Goal: Navigation & Orientation: Find specific page/section

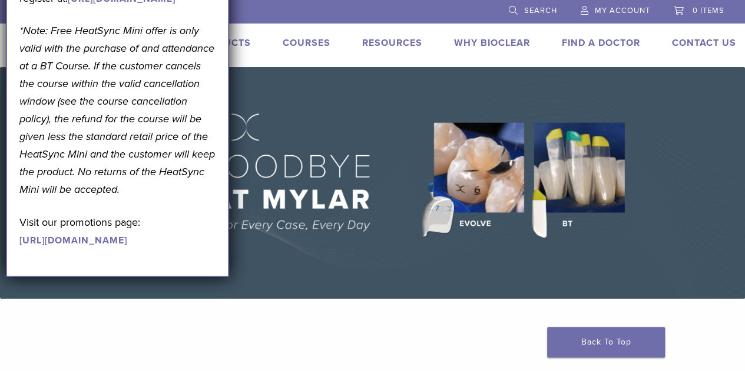
click at [285, 17] on li at bounding box center [319, 11] width 344 height 22
click at [342, 145] on img at bounding box center [372, 183] width 745 height 232
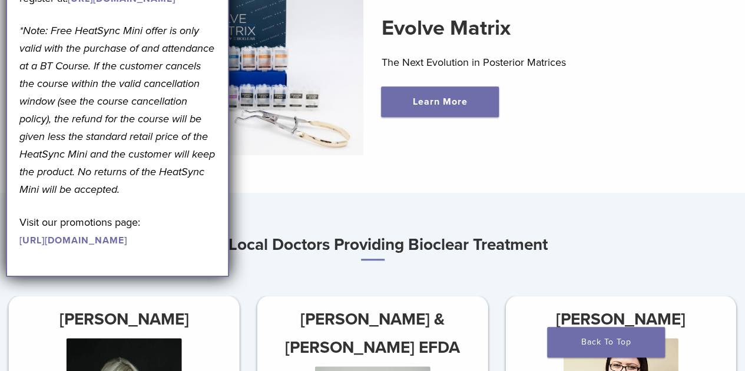
scroll to position [294, 0]
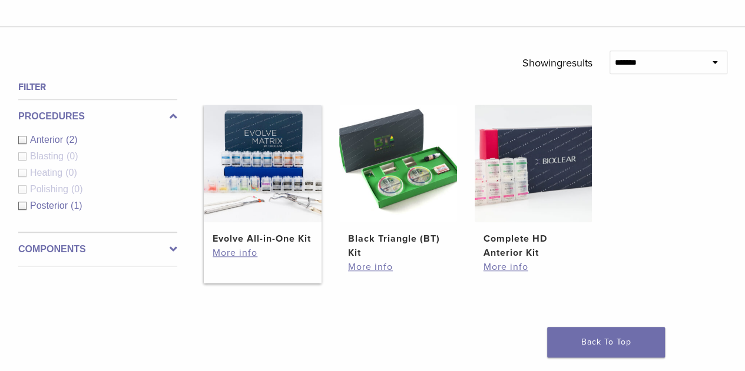
scroll to position [589, 0]
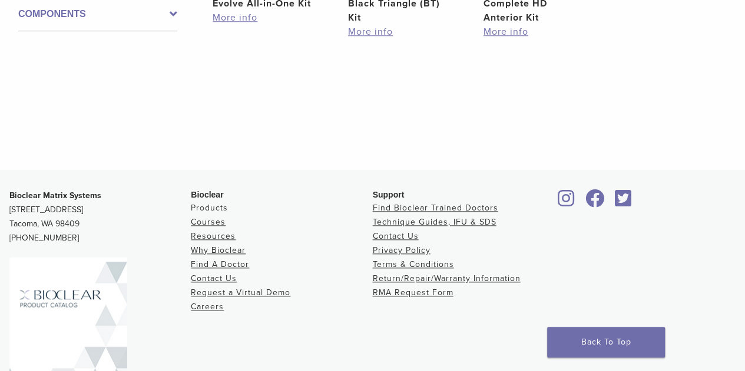
click at [218, 207] on link "Products" at bounding box center [209, 208] width 37 height 10
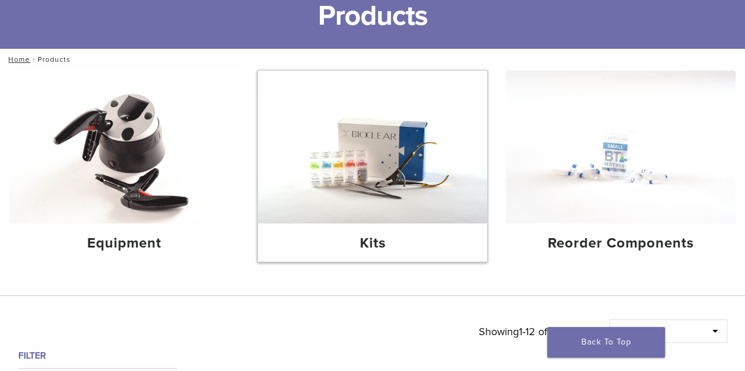
scroll to position [118, 0]
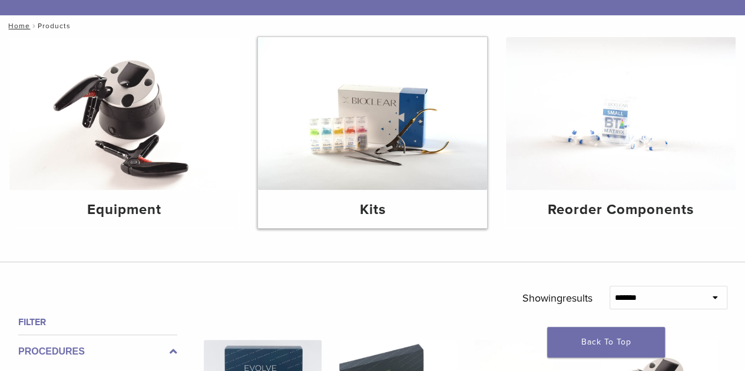
click at [392, 135] on img at bounding box center [373, 113] width 230 height 153
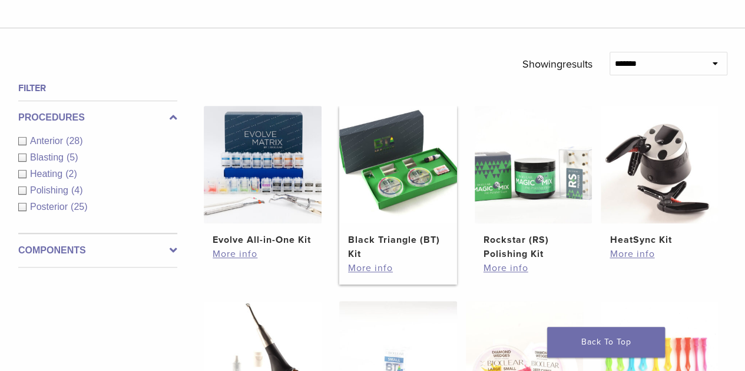
scroll to position [353, 0]
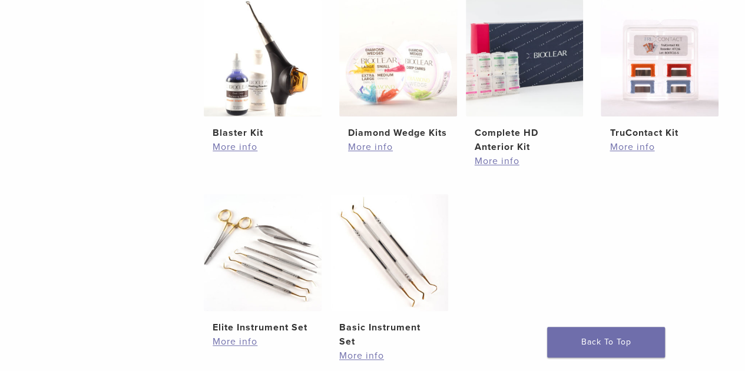
scroll to position [177, 0]
